Goal: Task Accomplishment & Management: Use online tool/utility

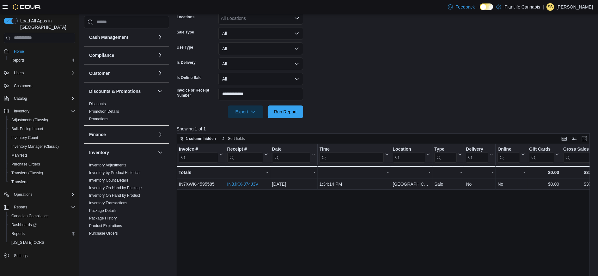
click at [341, 85] on form "**********" at bounding box center [386, 41] width 418 height 153
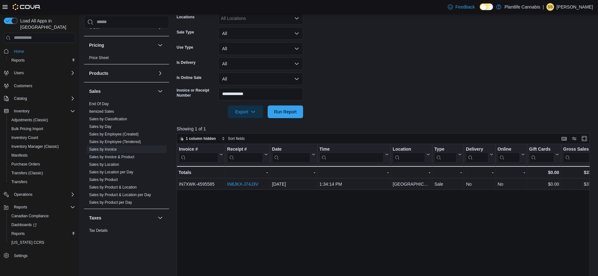
click at [337, 62] on form "**********" at bounding box center [386, 41] width 418 height 153
click at [122, 144] on link "Sales by Employee (Tendered)" at bounding box center [115, 142] width 52 height 4
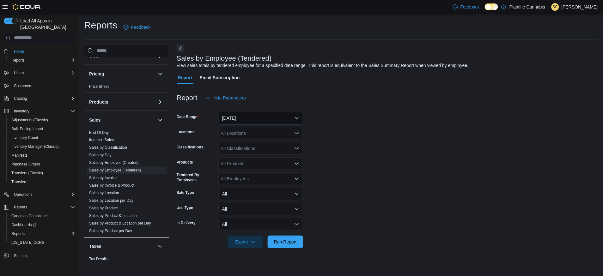
click at [252, 118] on button "[DATE]" at bounding box center [260, 118] width 85 height 13
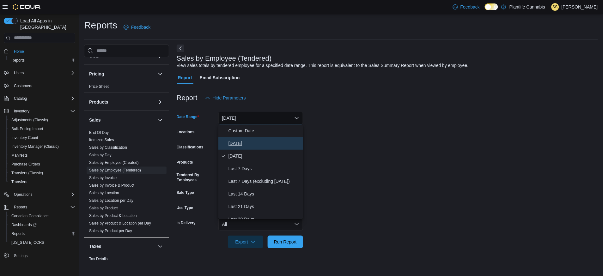
click at [237, 143] on span "[DATE]" at bounding box center [265, 144] width 72 height 8
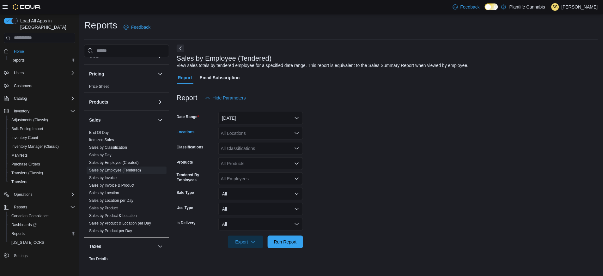
click at [238, 134] on div "All Locations" at bounding box center [260, 133] width 85 height 13
type input "***"
click at [243, 143] on span "Camrose" at bounding box center [244, 144] width 18 height 6
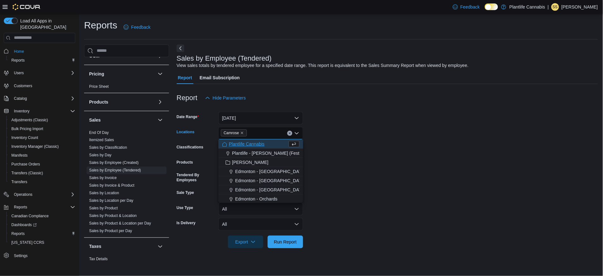
click at [385, 153] on form "Date Range [DATE] Locations Camrose Combo box. Selected. [GEOGRAPHIC_DATA]. Pre…" at bounding box center [387, 176] width 421 height 144
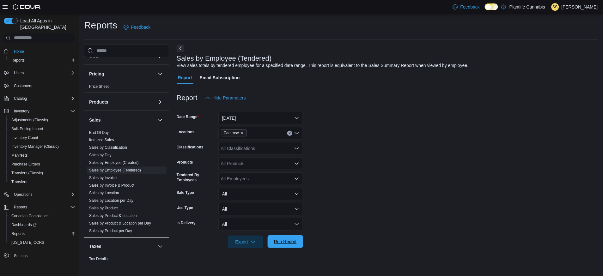
click at [285, 243] on span "Run Report" at bounding box center [285, 242] width 23 height 6
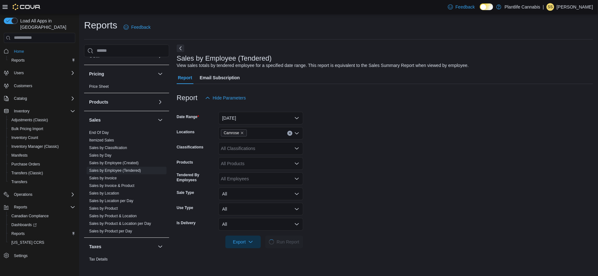
click at [337, 131] on form "Date Range [DATE] Locations Camrose Classifications All Classifications Product…" at bounding box center [385, 176] width 416 height 144
click at [326, 171] on form "Date Range [DATE] Locations Camrose Classifications All Classifications Product…" at bounding box center [385, 176] width 416 height 144
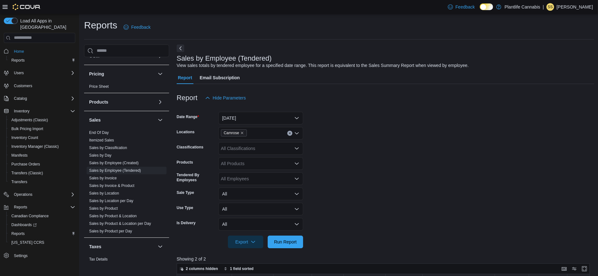
click at [330, 173] on form "Date Range [DATE] Locations Camrose Classifications All Classifications Product…" at bounding box center [386, 176] width 418 height 144
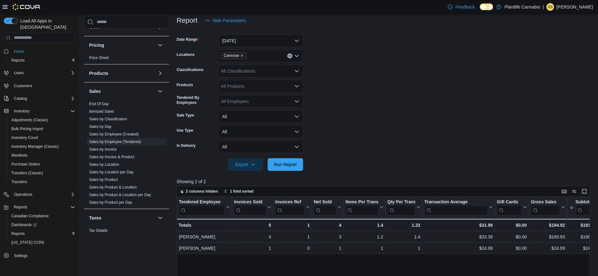
scroll to position [107, 0]
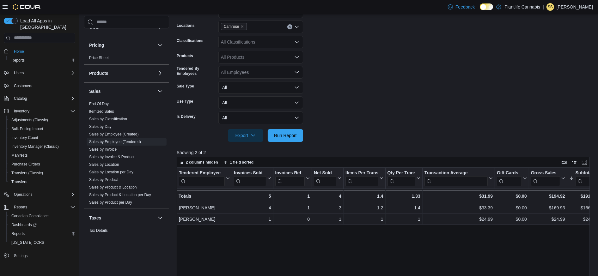
drag, startPoint x: 338, startPoint y: 111, endPoint x: 330, endPoint y: 73, distance: 38.2
click at [338, 110] on form "Date Range [DATE] Locations Camrose Classifications All Classifications Product…" at bounding box center [386, 70] width 418 height 144
click at [330, 73] on form "Date Range [DATE] Locations Camrose Classifications All Classifications Product…" at bounding box center [386, 70] width 418 height 144
click at [330, 90] on form "Date Range [DATE] Locations Camrose Classifications All Classifications Product…" at bounding box center [386, 70] width 418 height 144
